Goal: Information Seeking & Learning: Find specific page/section

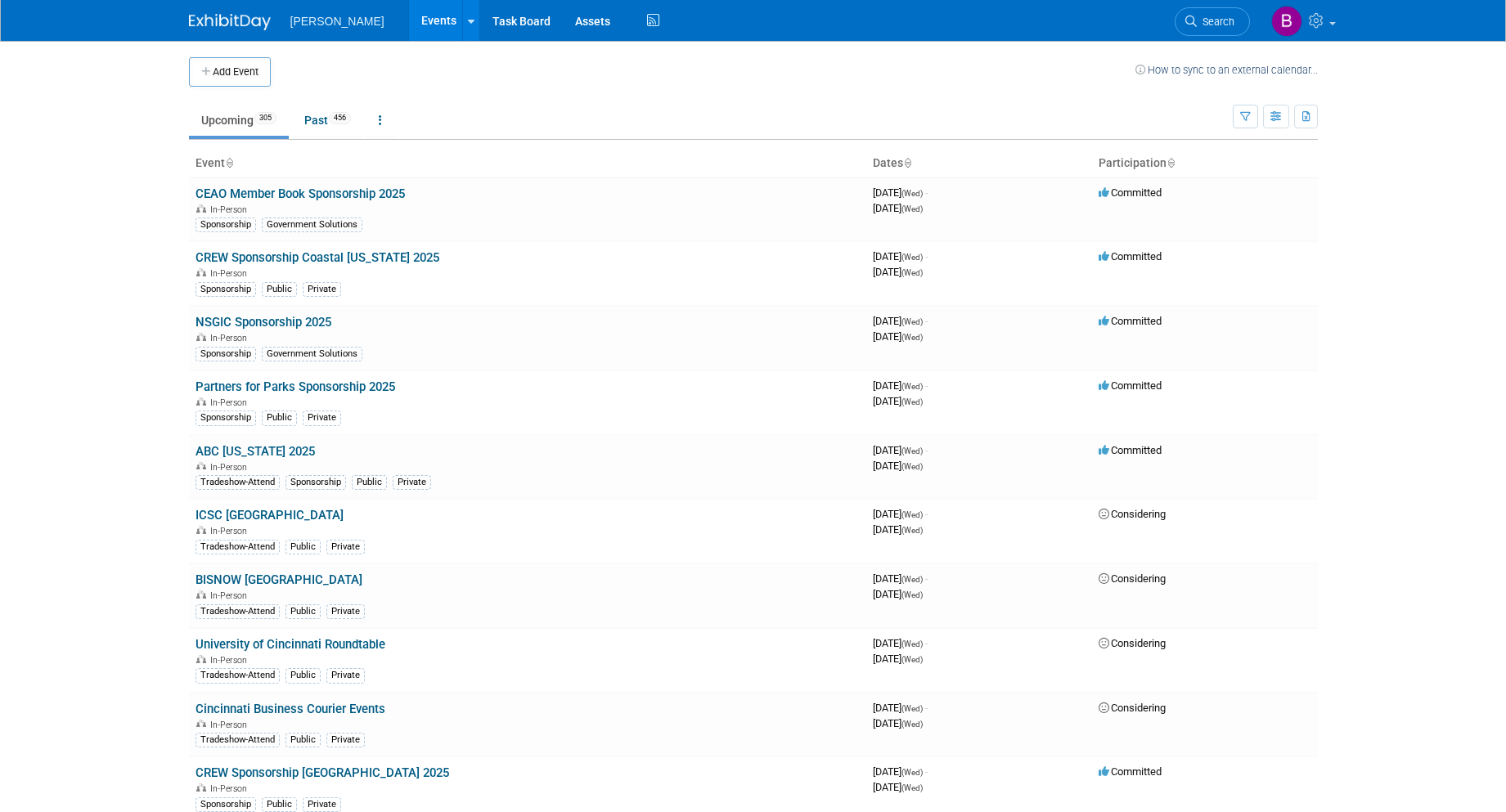
drag, startPoint x: 0, startPoint y: 0, endPoint x: 1222, endPoint y: 4, distance: 1222.0
click at [1222, 3] on li "Search" at bounding box center [1211, 20] width 75 height 40
drag, startPoint x: 1222, startPoint y: 4, endPoint x: 1215, endPoint y: 15, distance: 13.0
click at [1215, 16] on span "Search" at bounding box center [1215, 21] width 37 height 12
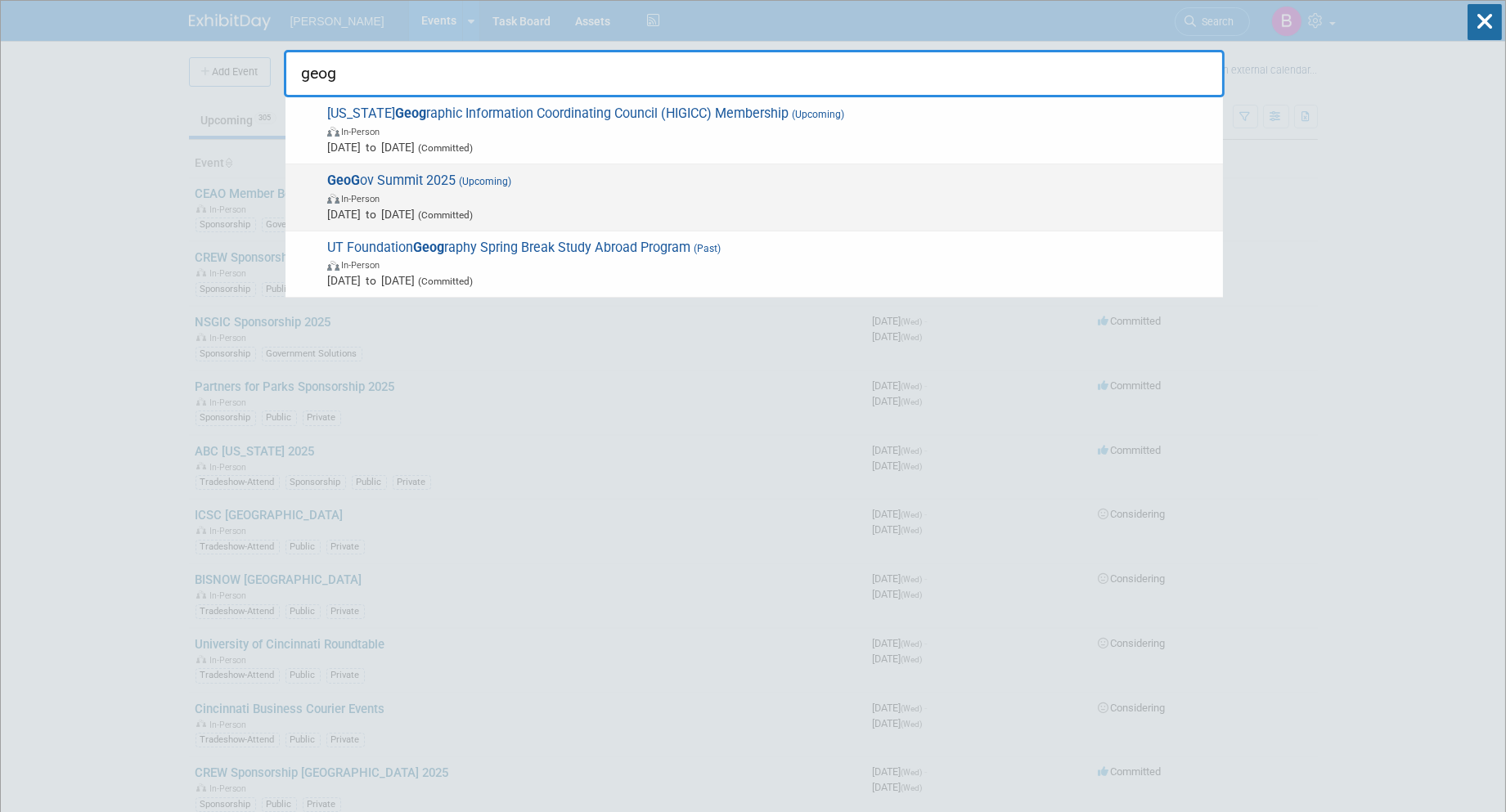
type input "geog"
click at [870, 190] on span "In-Person" at bounding box center [770, 198] width 887 height 17
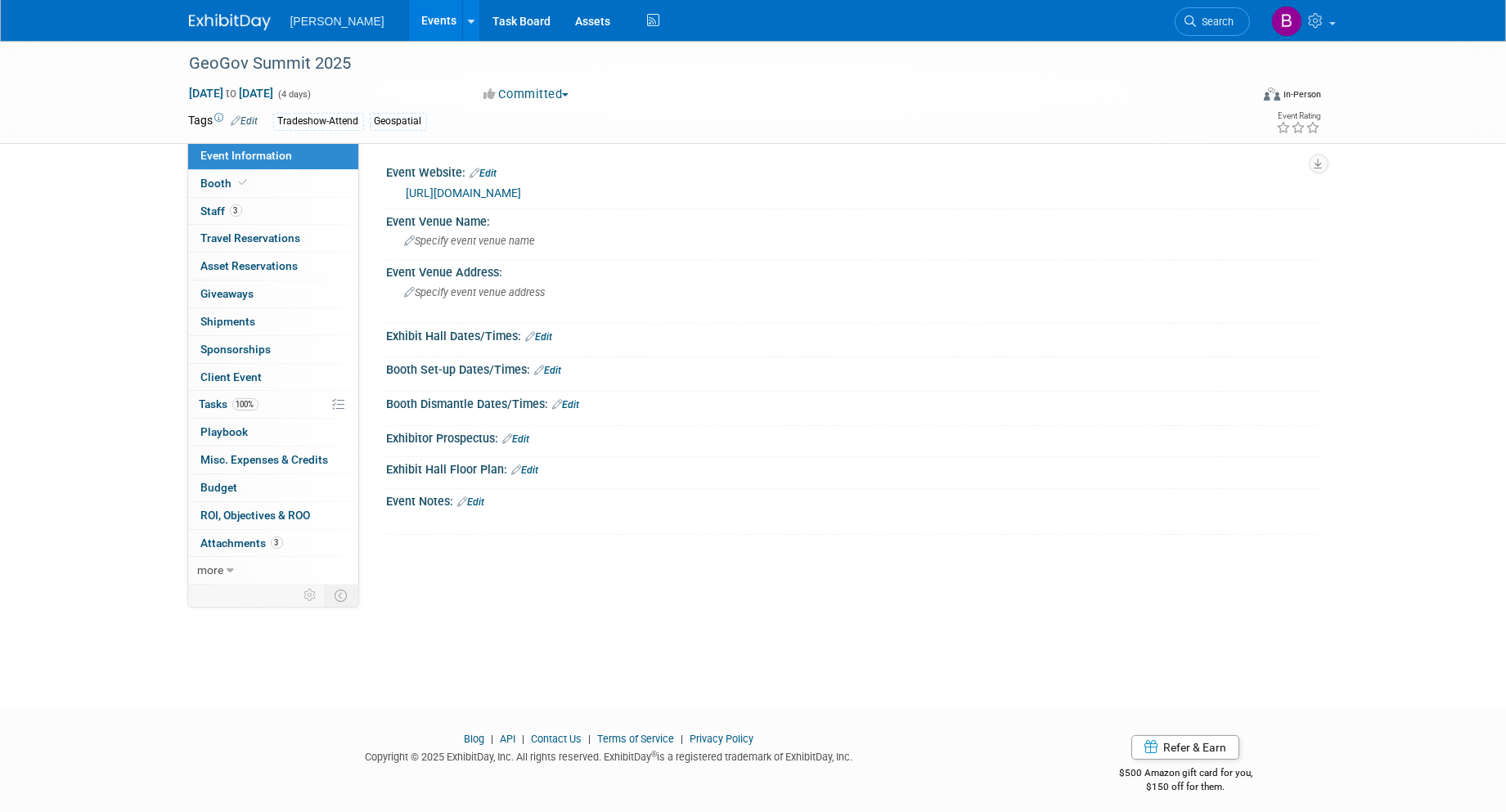
click at [471, 196] on link "[URL][DOMAIN_NAME]" at bounding box center [464, 193] width 115 height 13
